Goal: Information Seeking & Learning: Learn about a topic

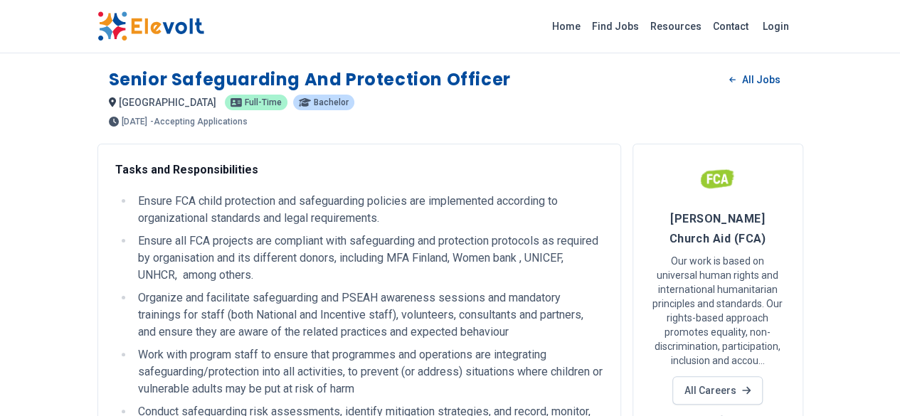
click at [97, 26] on img at bounding box center [150, 26] width 107 height 30
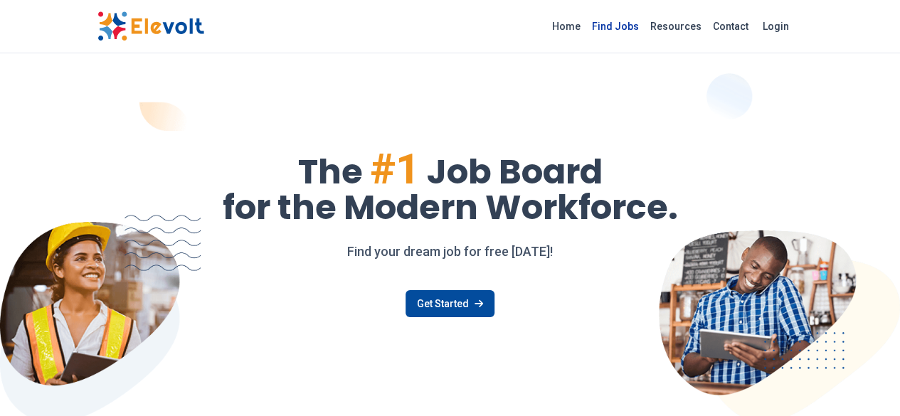
click at [644, 28] on link "Find Jobs" at bounding box center [615, 26] width 58 height 23
